Goal: Download file/media

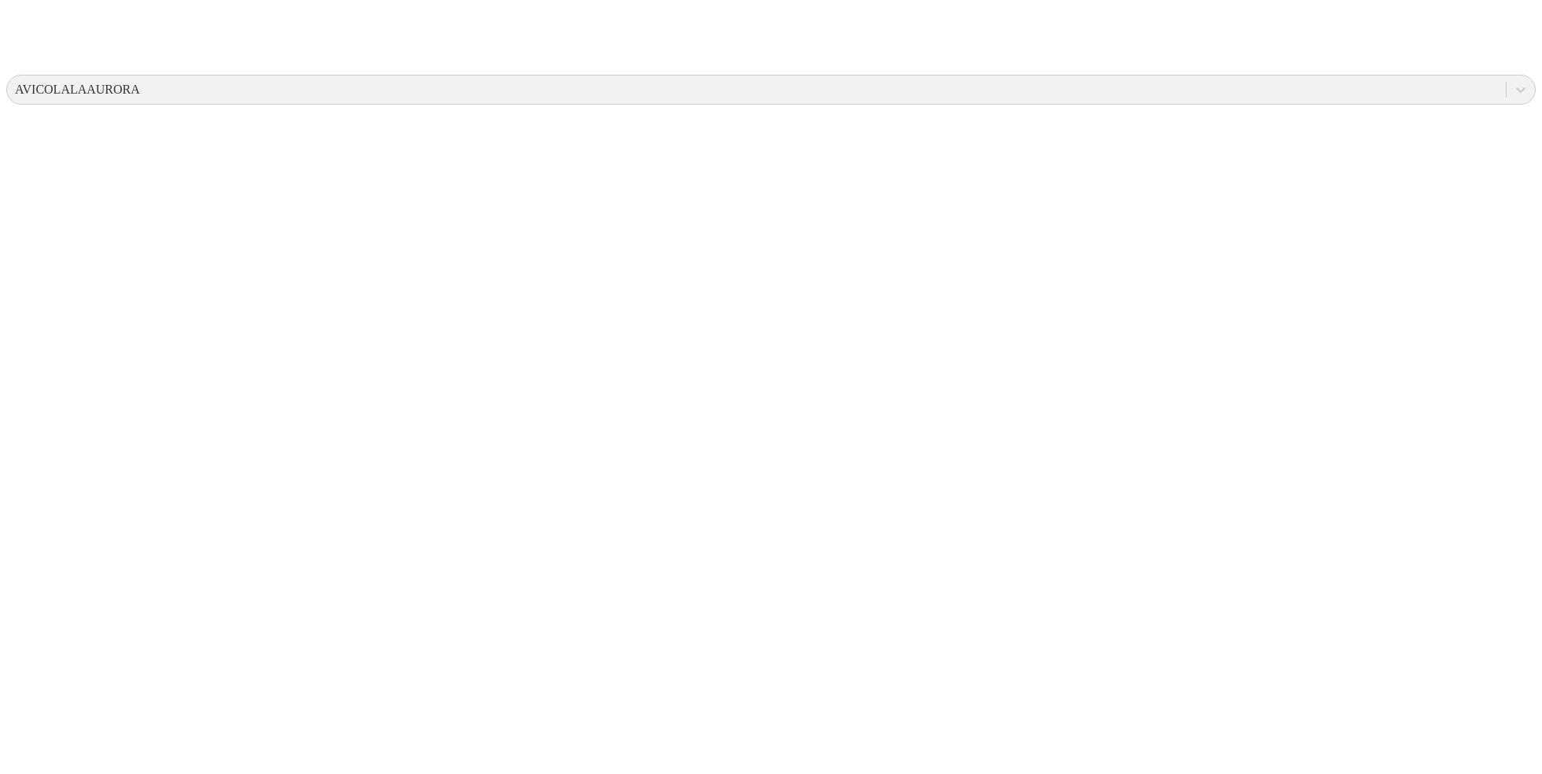
scroll to position [579, 0]
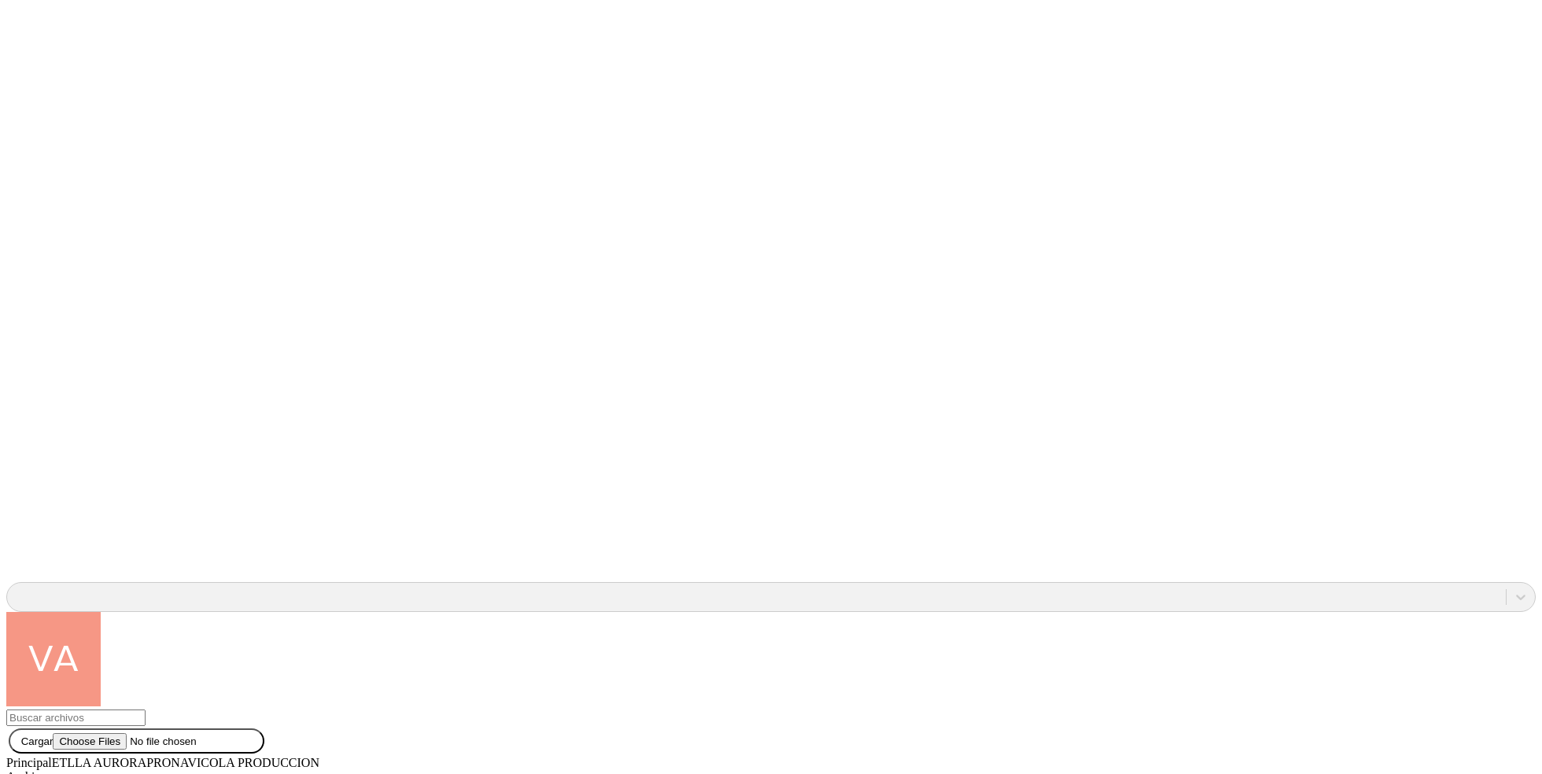
scroll to position [1356, 0]
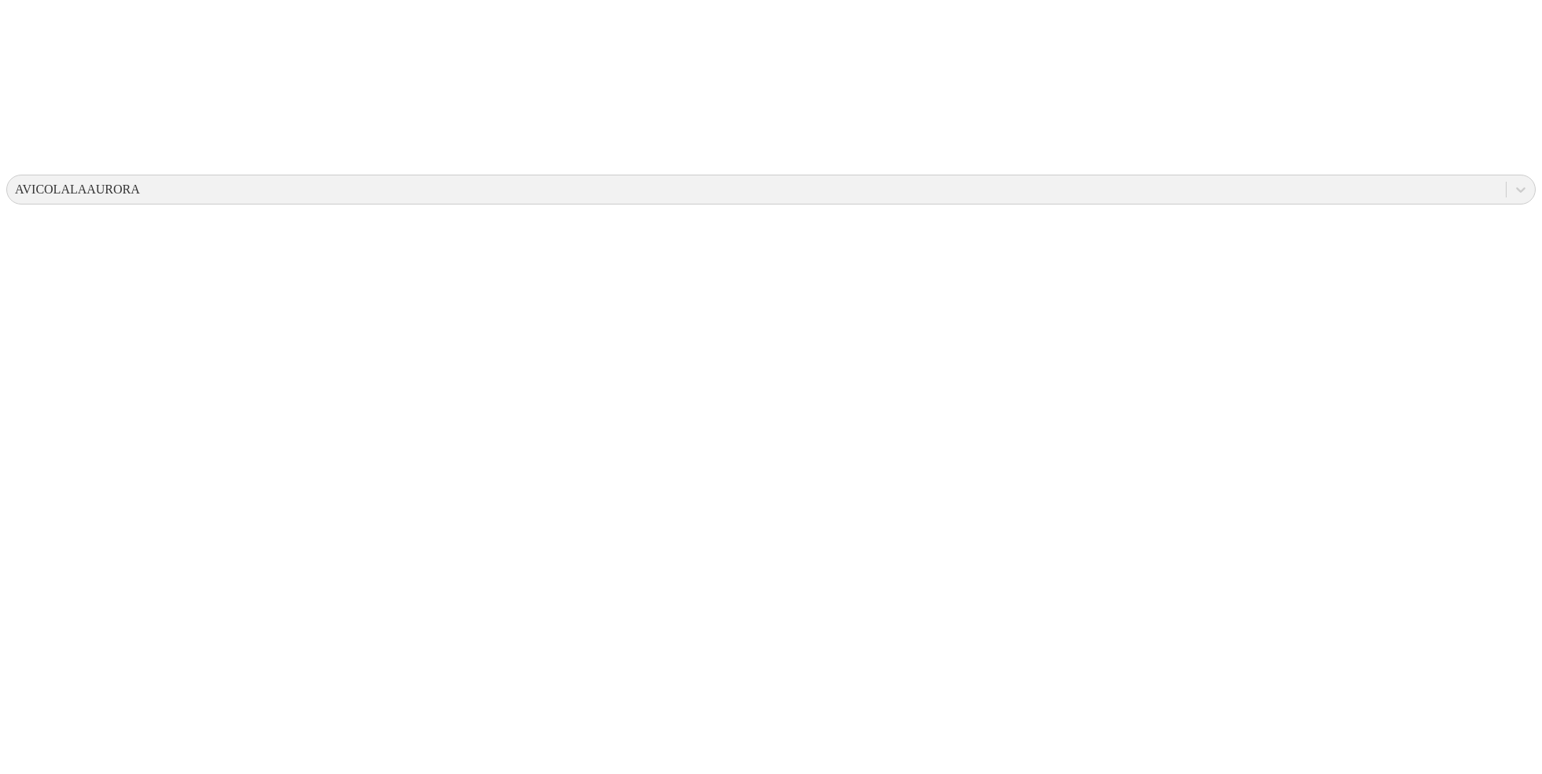
scroll to position [0, 0]
